Goal: Information Seeking & Learning: Learn about a topic

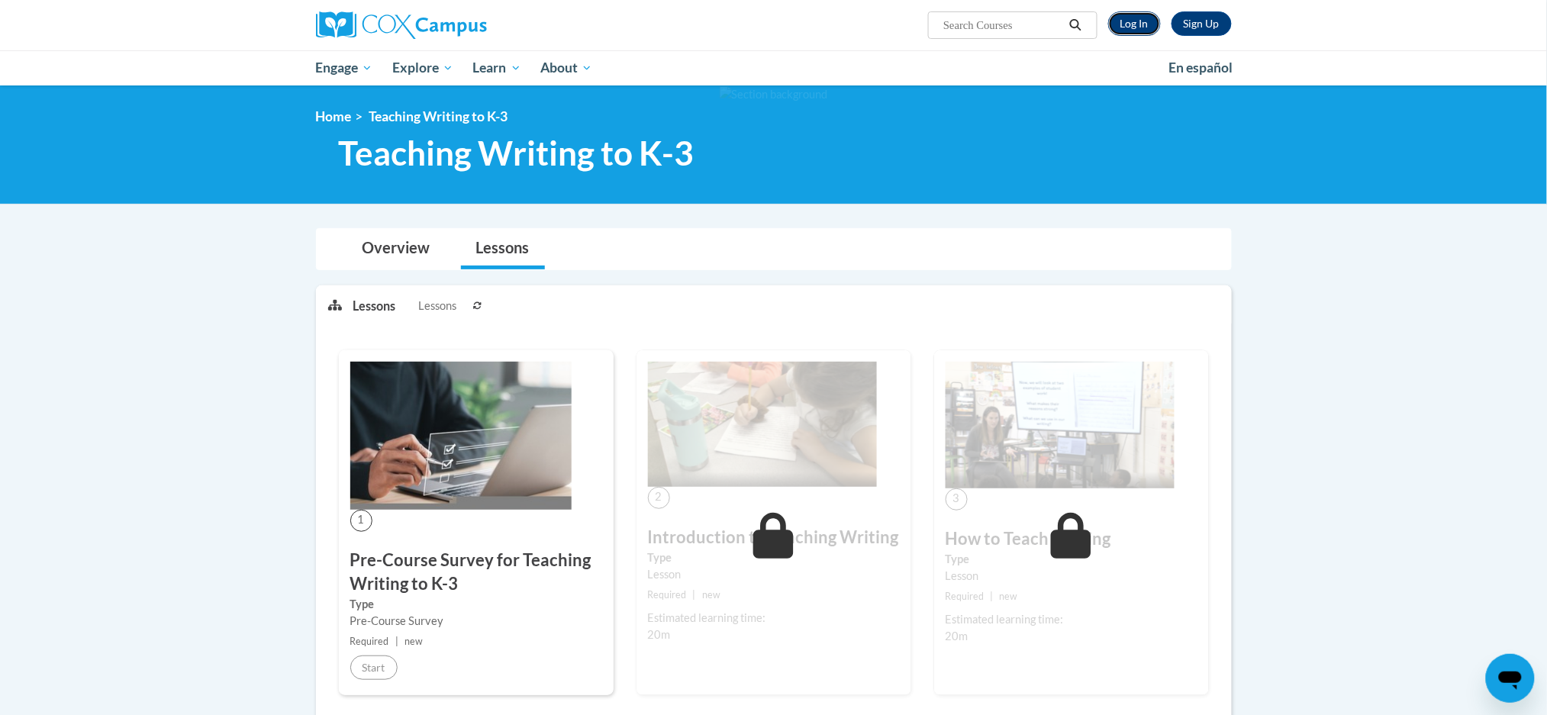
click at [1143, 21] on link "Log In" at bounding box center [1134, 23] width 53 height 24
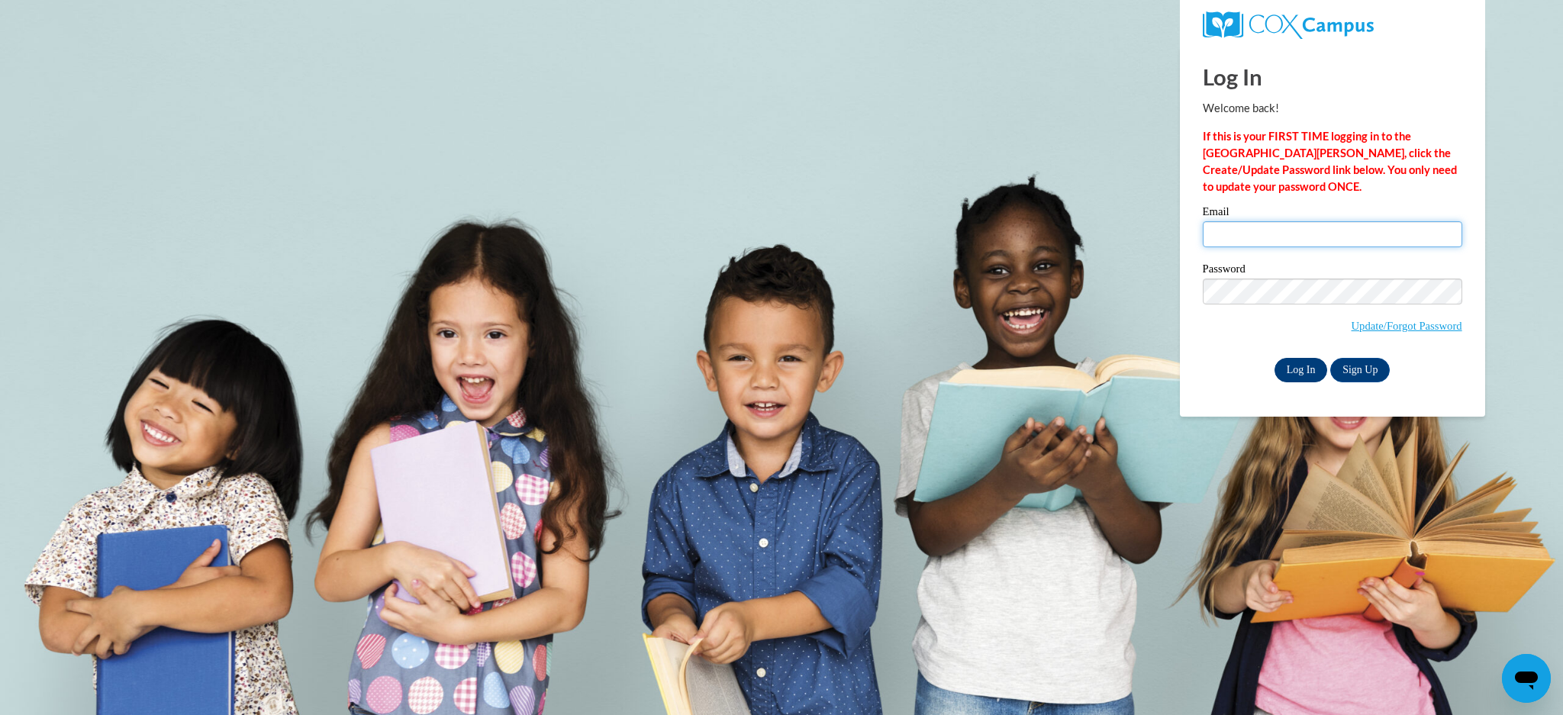
type input "nkeifenheim@kiel.k12.wi.us"
click at [1294, 370] on input "Log In" at bounding box center [1301, 370] width 53 height 24
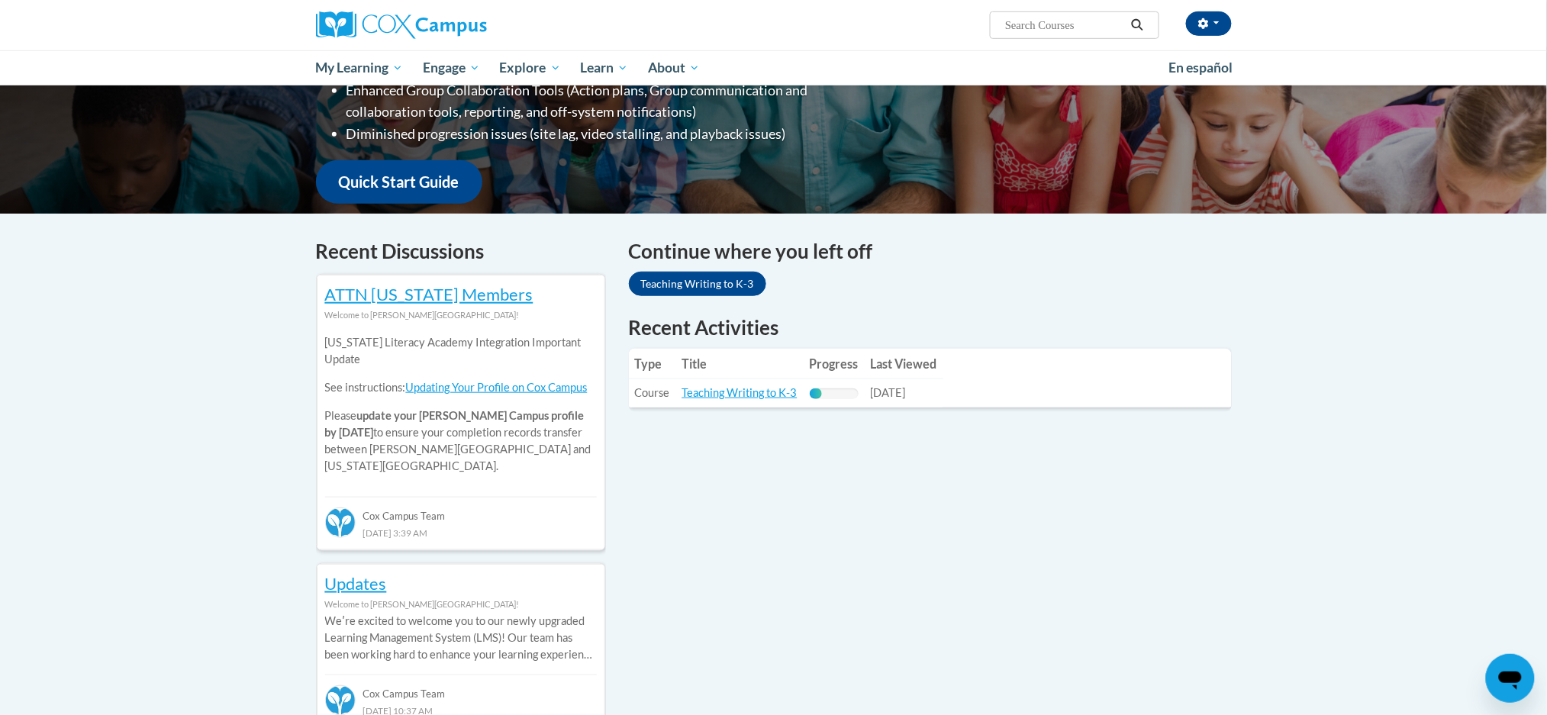
scroll to position [332, 0]
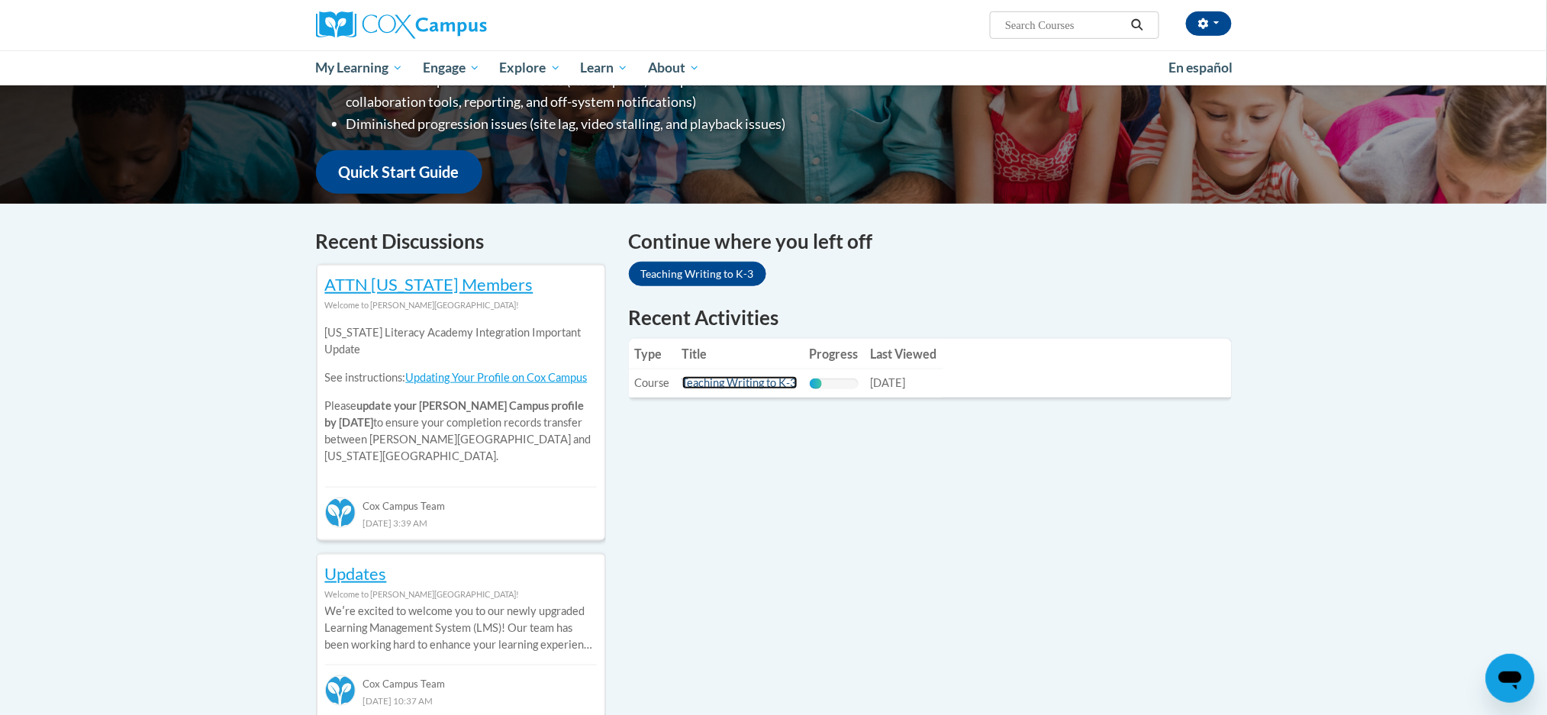
click at [731, 382] on link "Teaching Writing to K-3" at bounding box center [739, 382] width 115 height 13
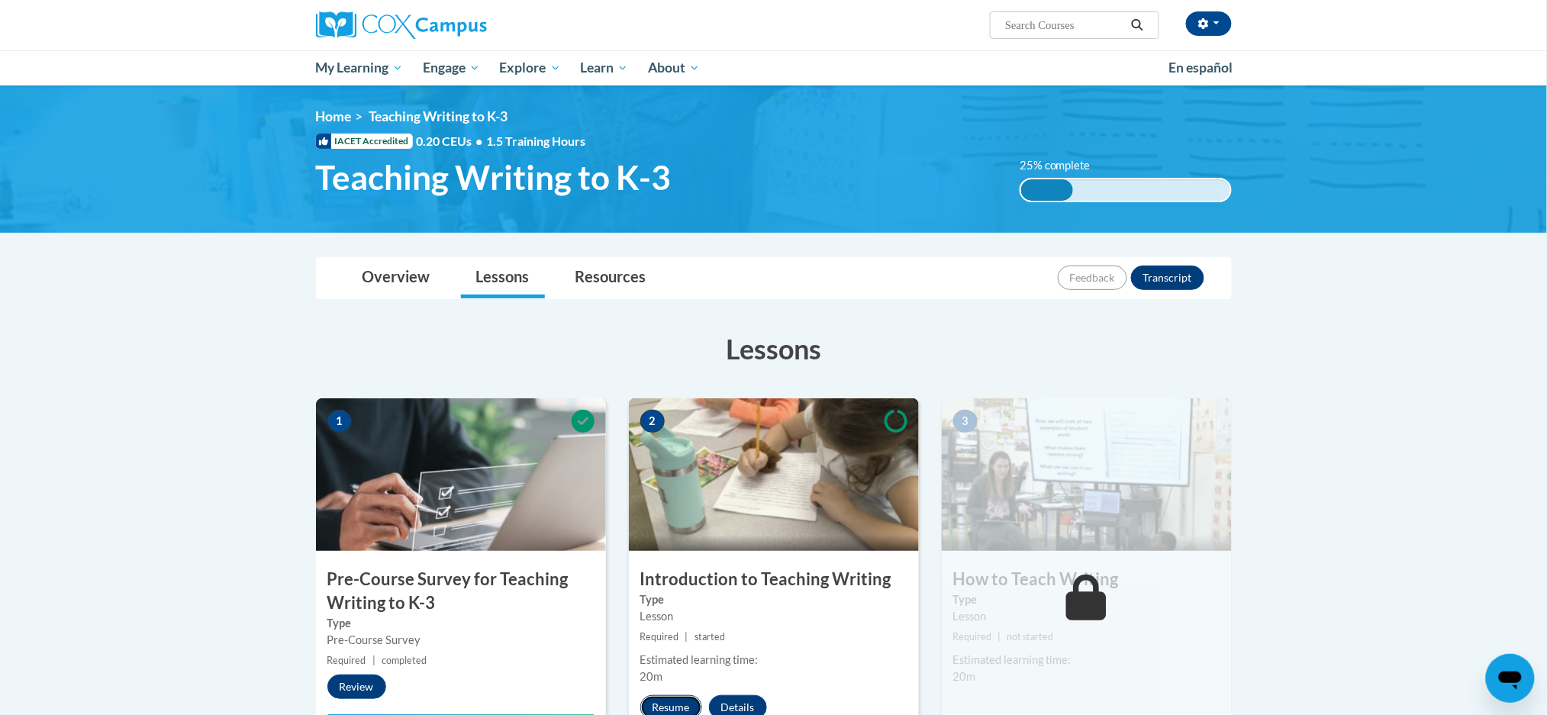
click at [680, 704] on button "Resume" at bounding box center [671, 707] width 62 height 24
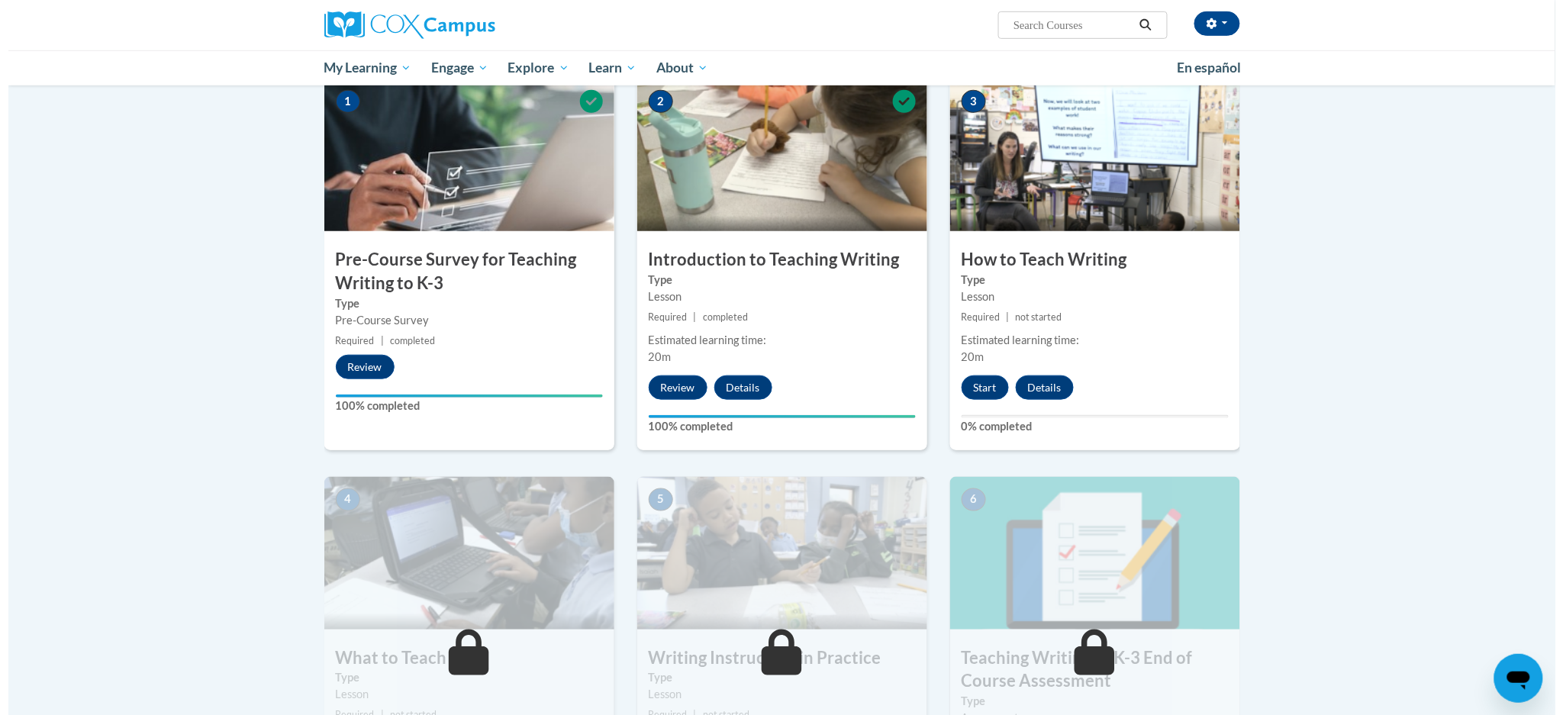
scroll to position [321, 0]
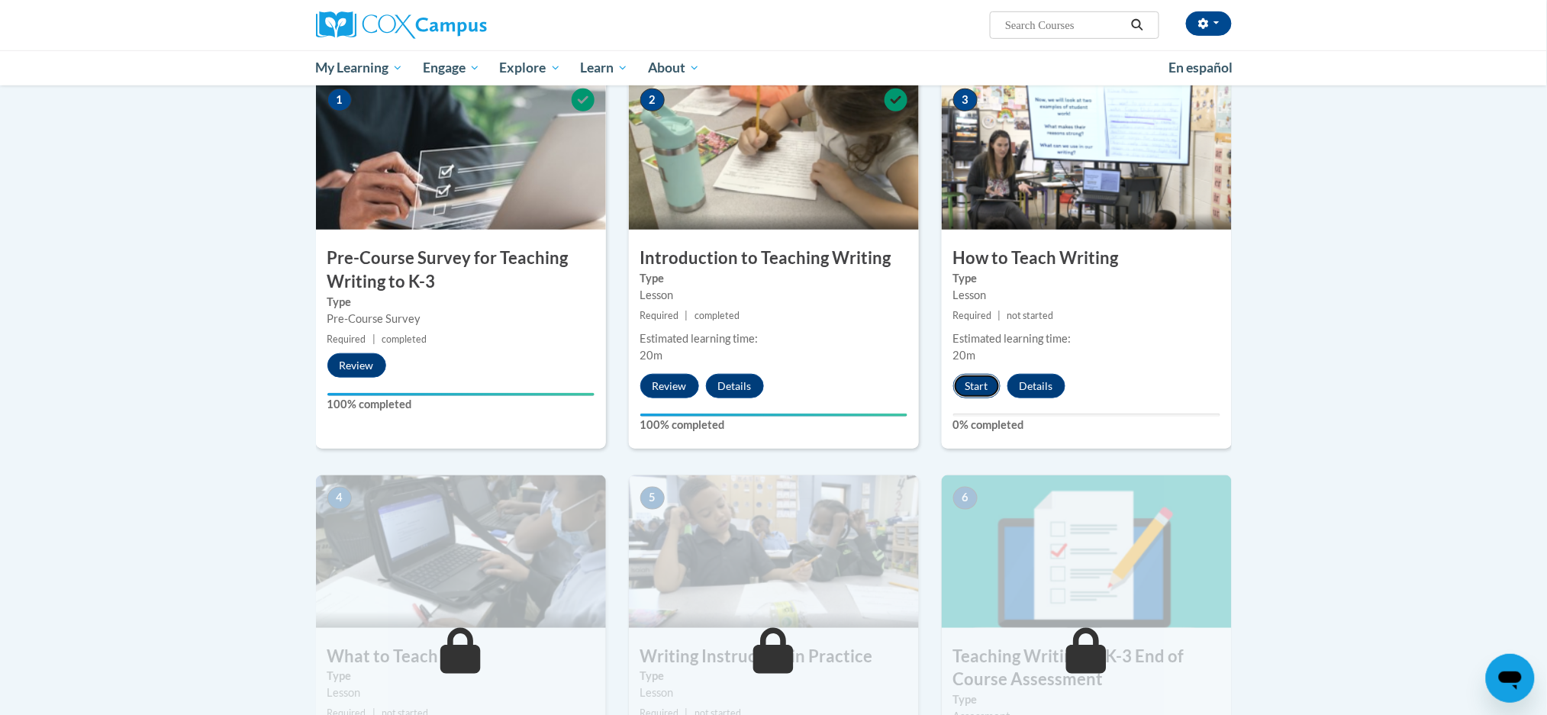
click at [965, 384] on button "Start" at bounding box center [976, 386] width 47 height 24
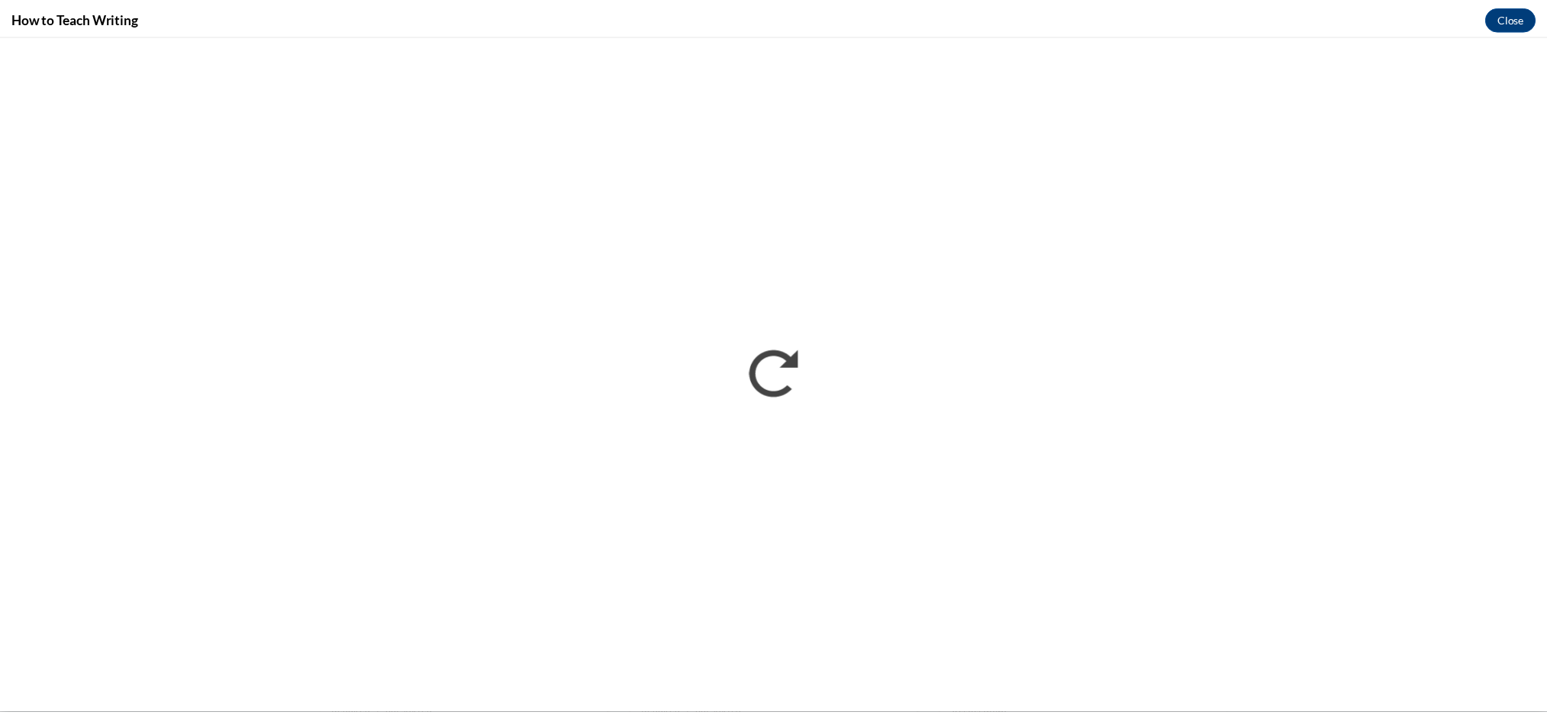
scroll to position [0, 0]
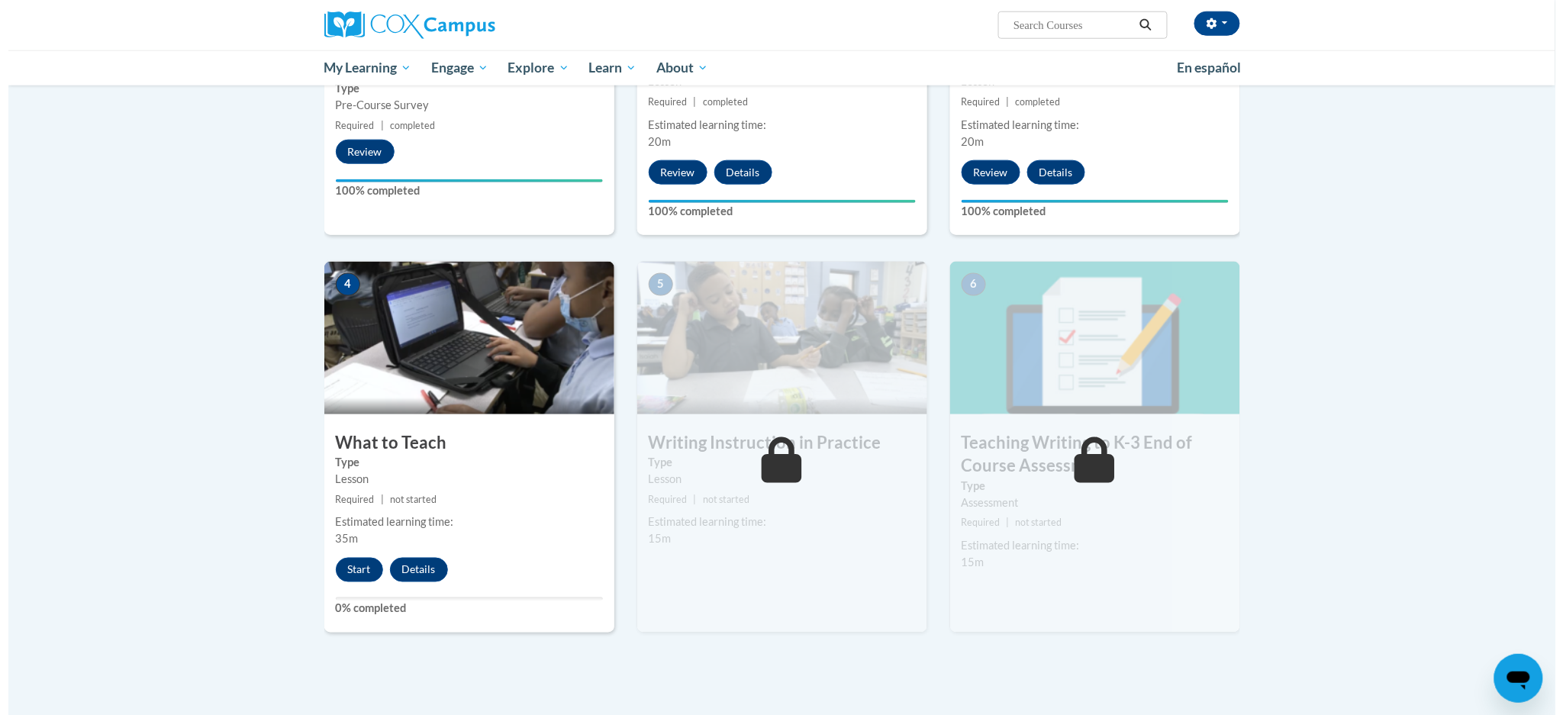
scroll to position [550, 0]
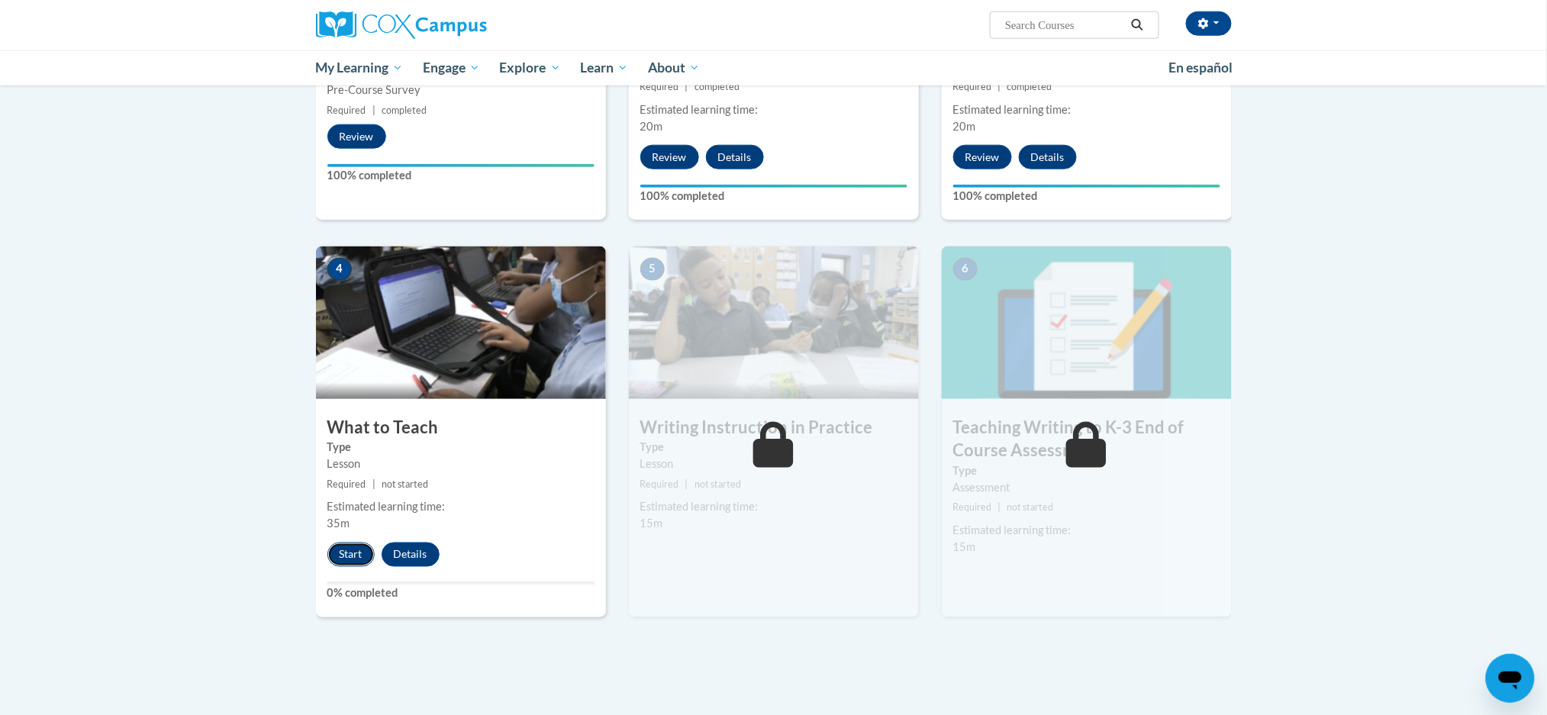
click at [363, 553] on button "Start" at bounding box center [350, 555] width 47 height 24
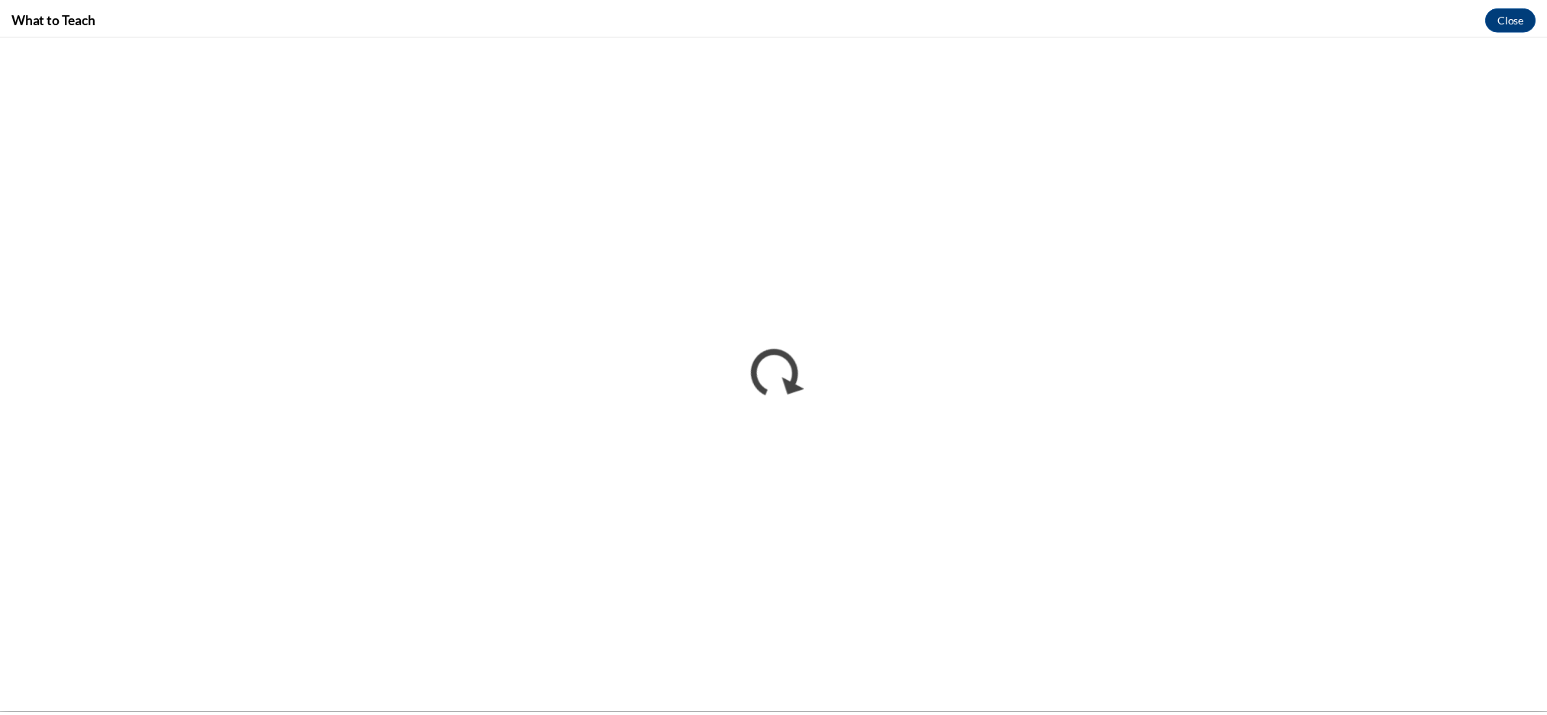
scroll to position [0, 0]
